Goal: Task Accomplishment & Management: Complete application form

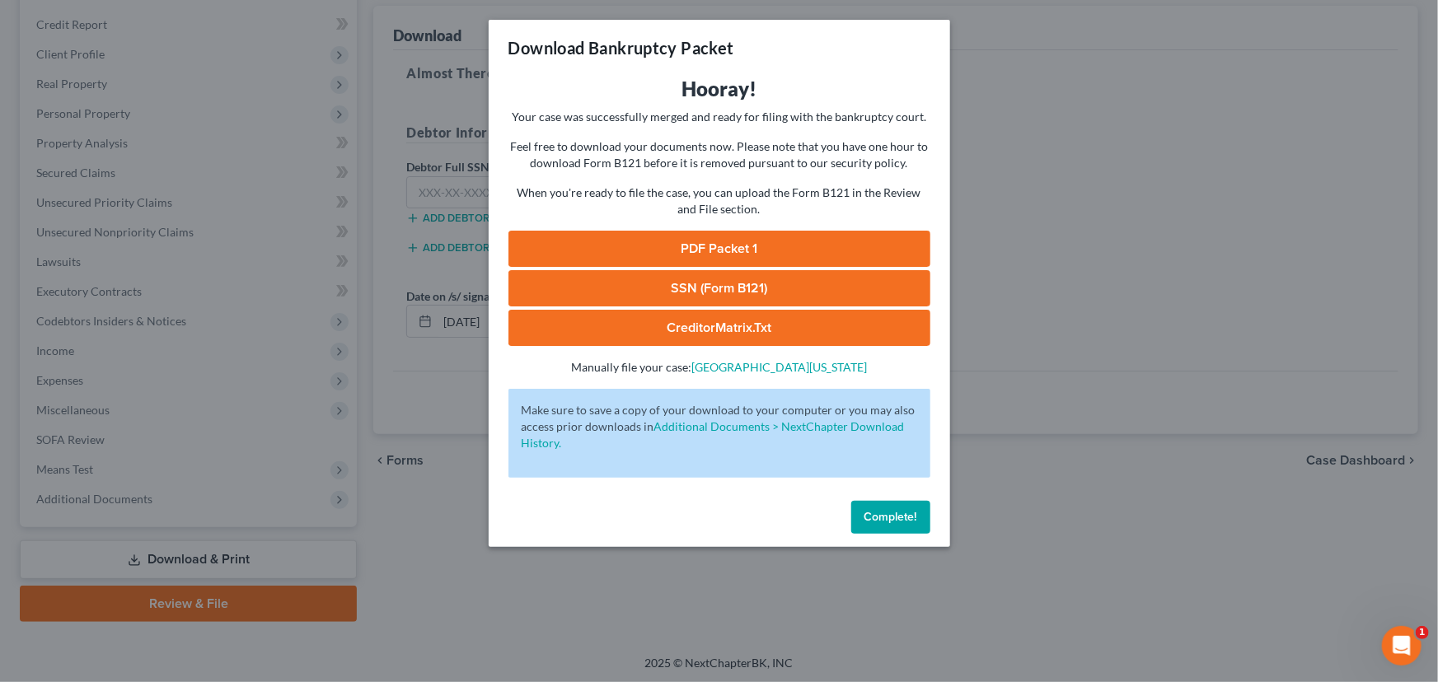
click at [884, 505] on button "Complete!" at bounding box center [890, 517] width 79 height 33
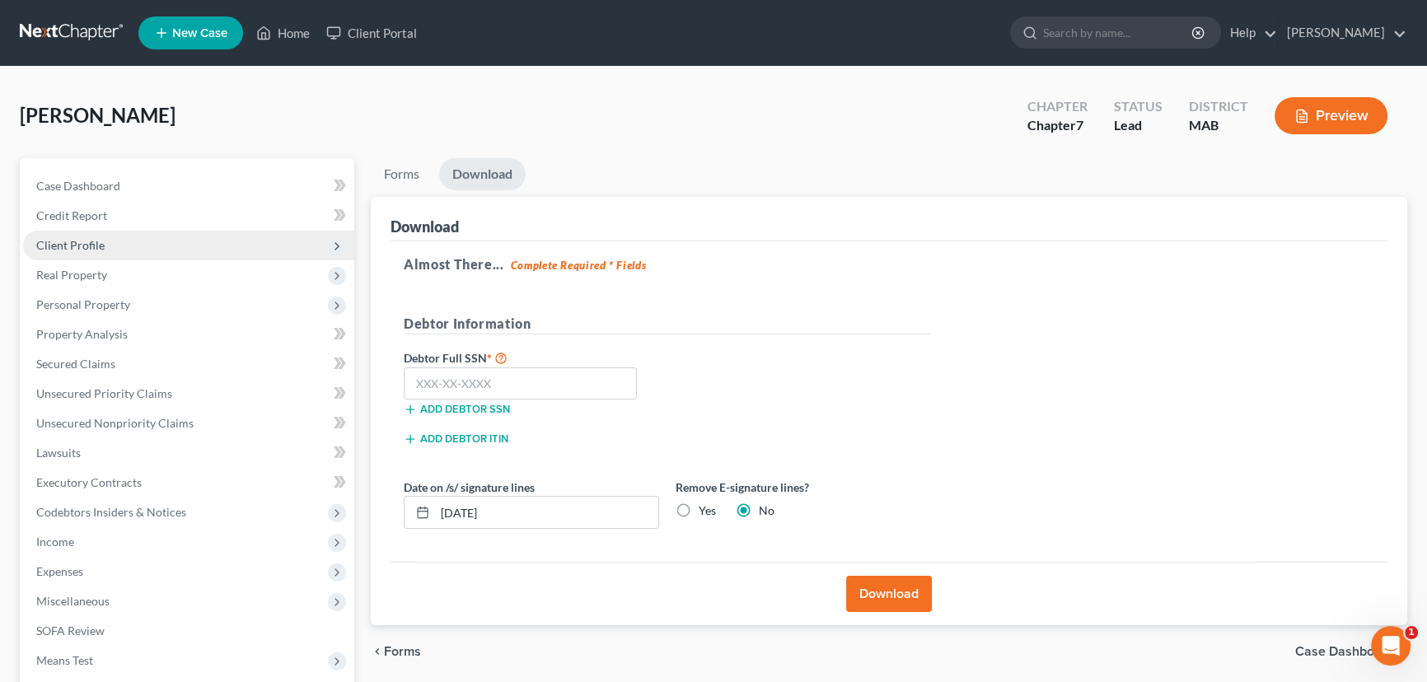
click at [79, 241] on span "Client Profile" at bounding box center [70, 245] width 68 height 14
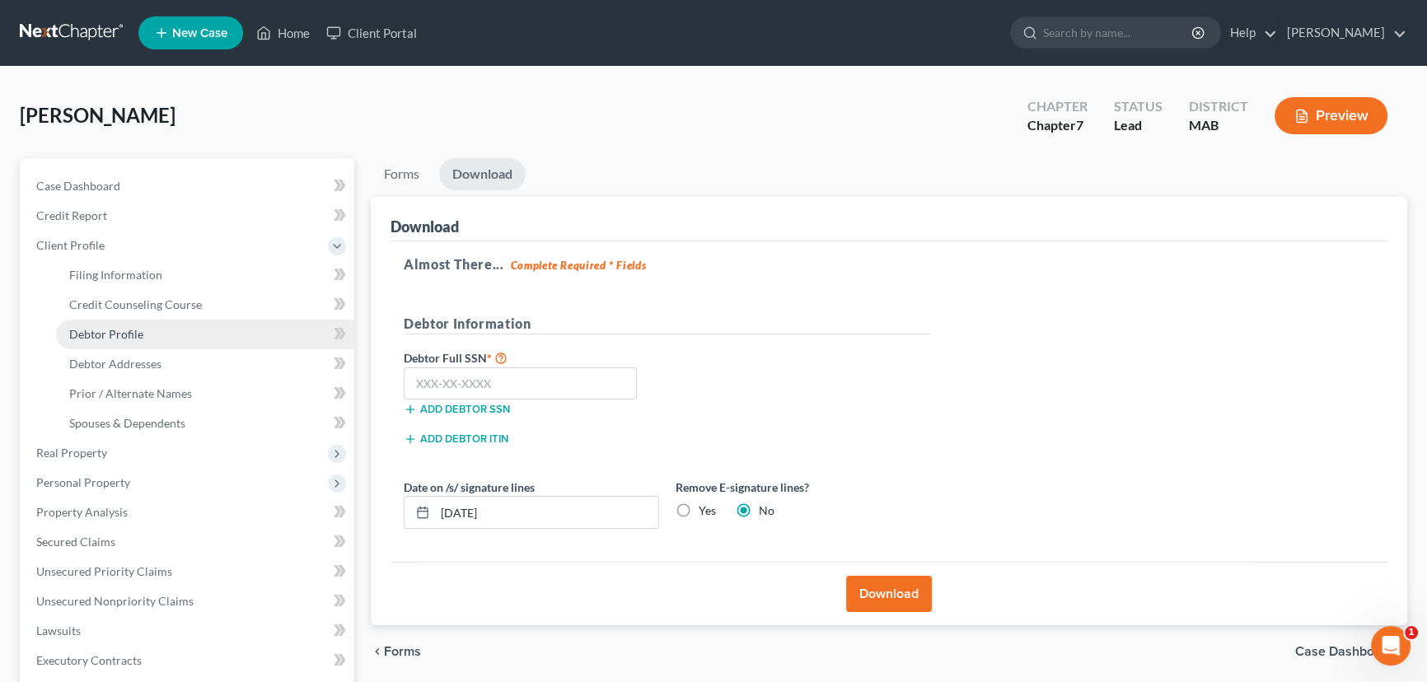
click at [107, 338] on span "Debtor Profile" at bounding box center [106, 334] width 74 height 14
select select "0"
select select "1"
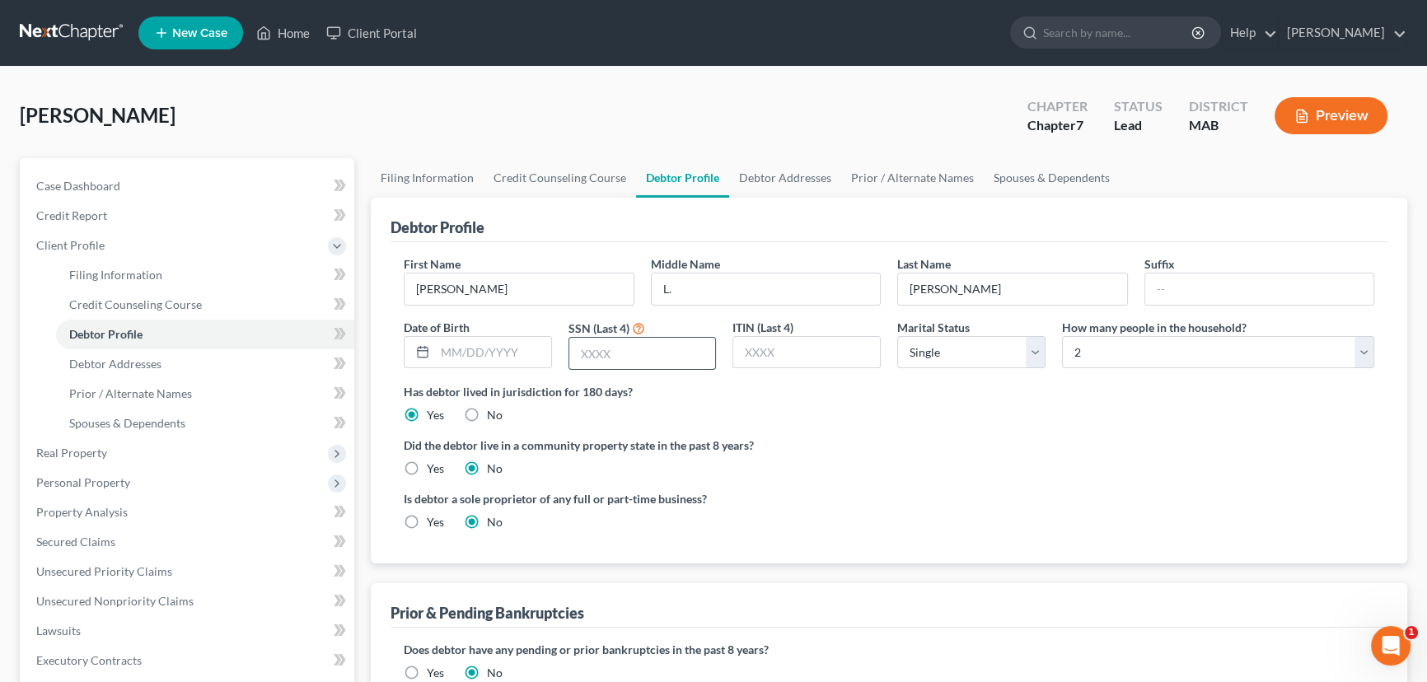
click at [574, 355] on input "text" at bounding box center [642, 353] width 147 height 31
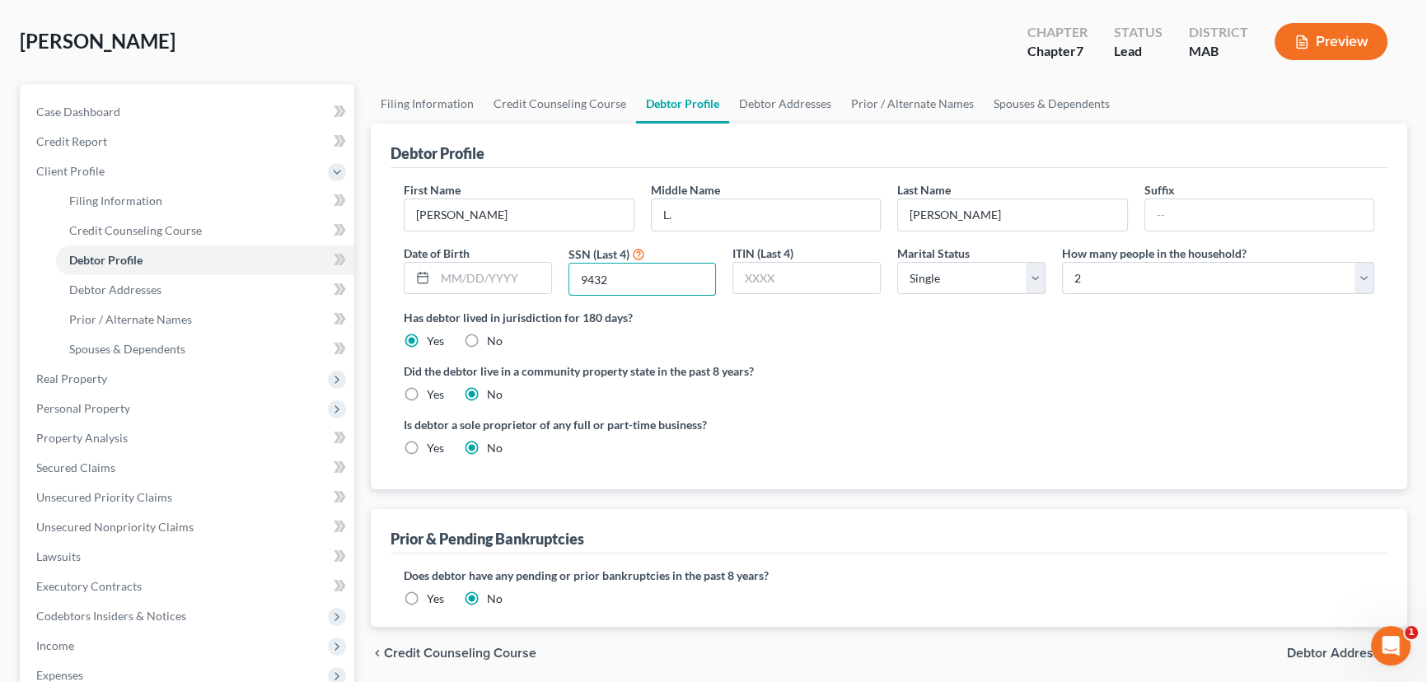
type input "9432"
click at [1179, 416] on div "Is debtor a sole proprietor of any full or part-time business? Yes No" at bounding box center [888, 443] width 987 height 54
click at [142, 288] on span "Debtor Addresses" at bounding box center [115, 290] width 92 height 14
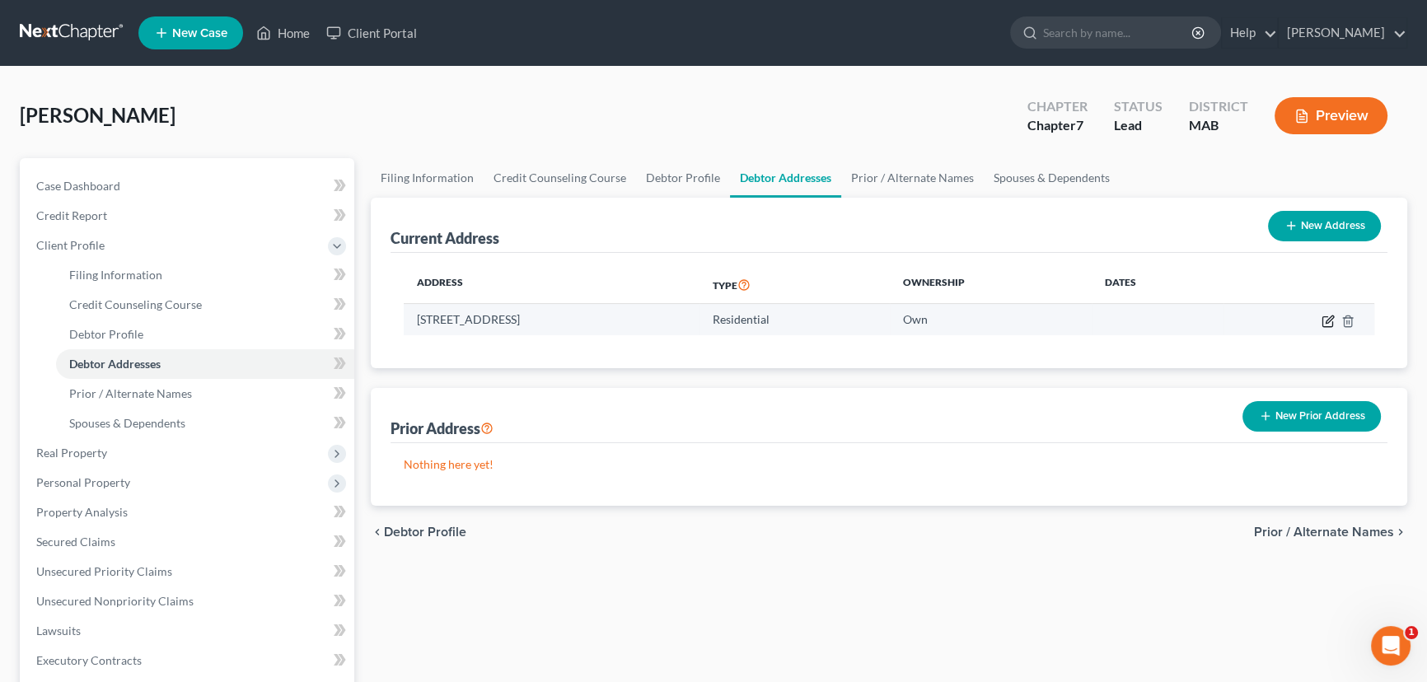
click at [1323, 318] on icon "button" at bounding box center [1328, 321] width 13 height 13
select select "22"
select select "11"
select select "0"
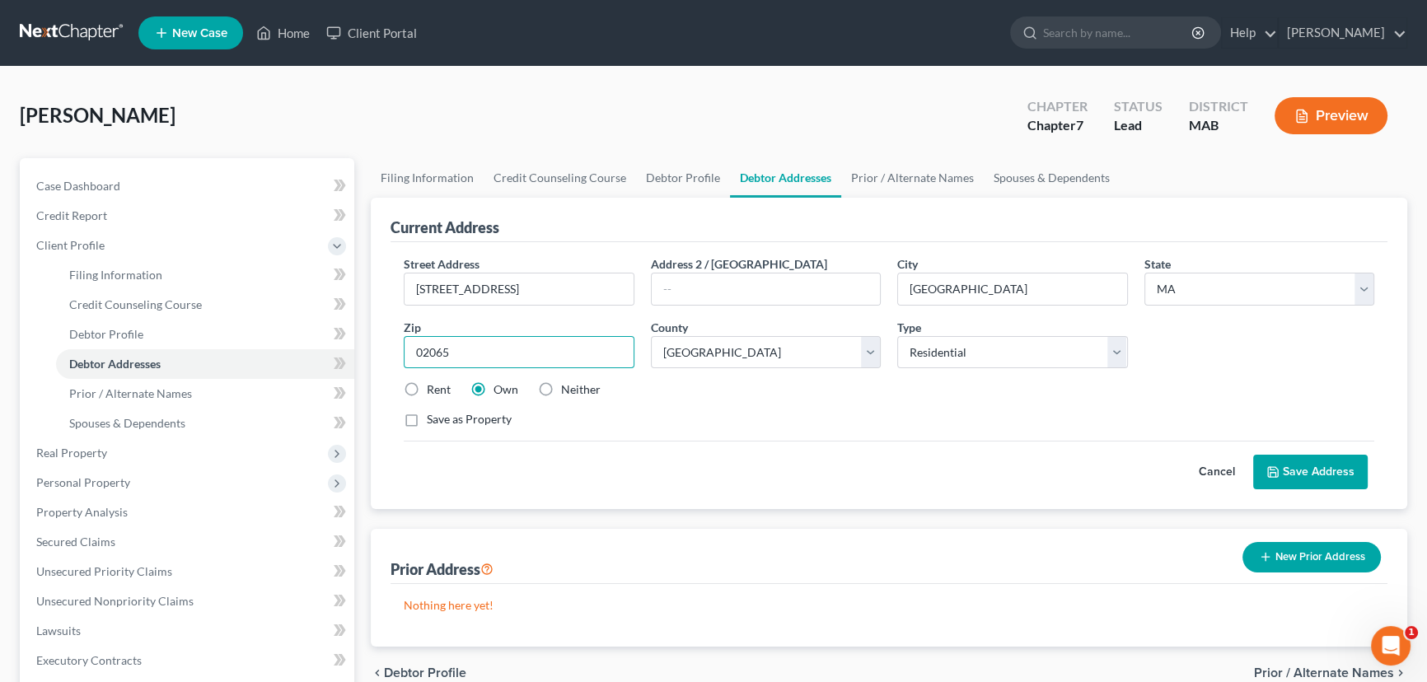
click at [447, 352] on input "02065" at bounding box center [519, 352] width 231 height 33
type input "02066"
type input "Scituate"
click at [825, 417] on div "Save as Property" at bounding box center [889, 419] width 971 height 16
click at [1324, 462] on button "Save Address" at bounding box center [1310, 472] width 115 height 35
